Goal: Task Accomplishment & Management: Manage account settings

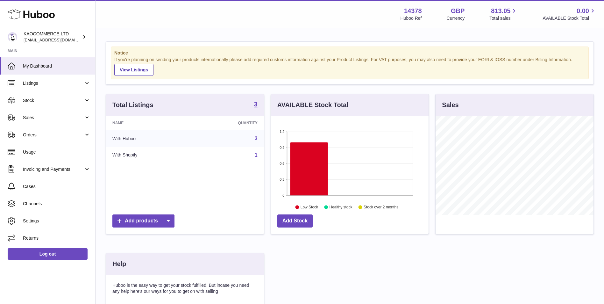
scroll to position [99, 158]
click at [58, 166] on link "Invoicing and Payments" at bounding box center [47, 168] width 95 height 17
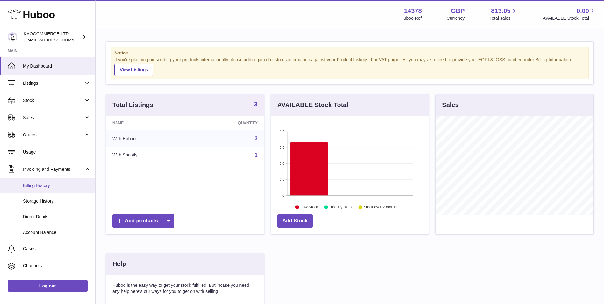
click at [62, 186] on span "Billing History" at bounding box center [56, 185] width 67 height 6
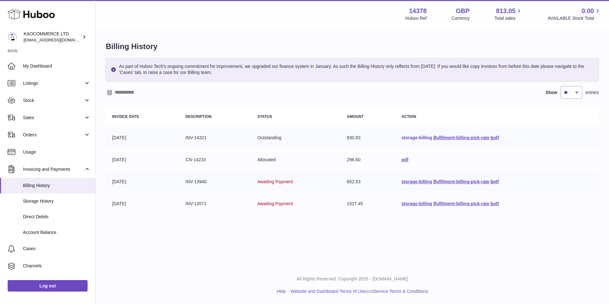
click at [420, 139] on link "storage-billing" at bounding box center [416, 137] width 31 height 5
click at [394, 81] on div "As part of Huboo Tech's ongoing commitment for improvement, we upgraded our fin…" at bounding box center [352, 137] width 493 height 158
click at [415, 136] on link "storage-billing" at bounding box center [416, 137] width 31 height 5
drag, startPoint x: 307, startPoint y: 88, endPoint x: 307, endPoint y: 67, distance: 20.7
click at [307, 88] on div "Show ** ** ** *** entries" at bounding box center [352, 92] width 493 height 13
